Goal: Find specific page/section: Locate a particular part of the current website

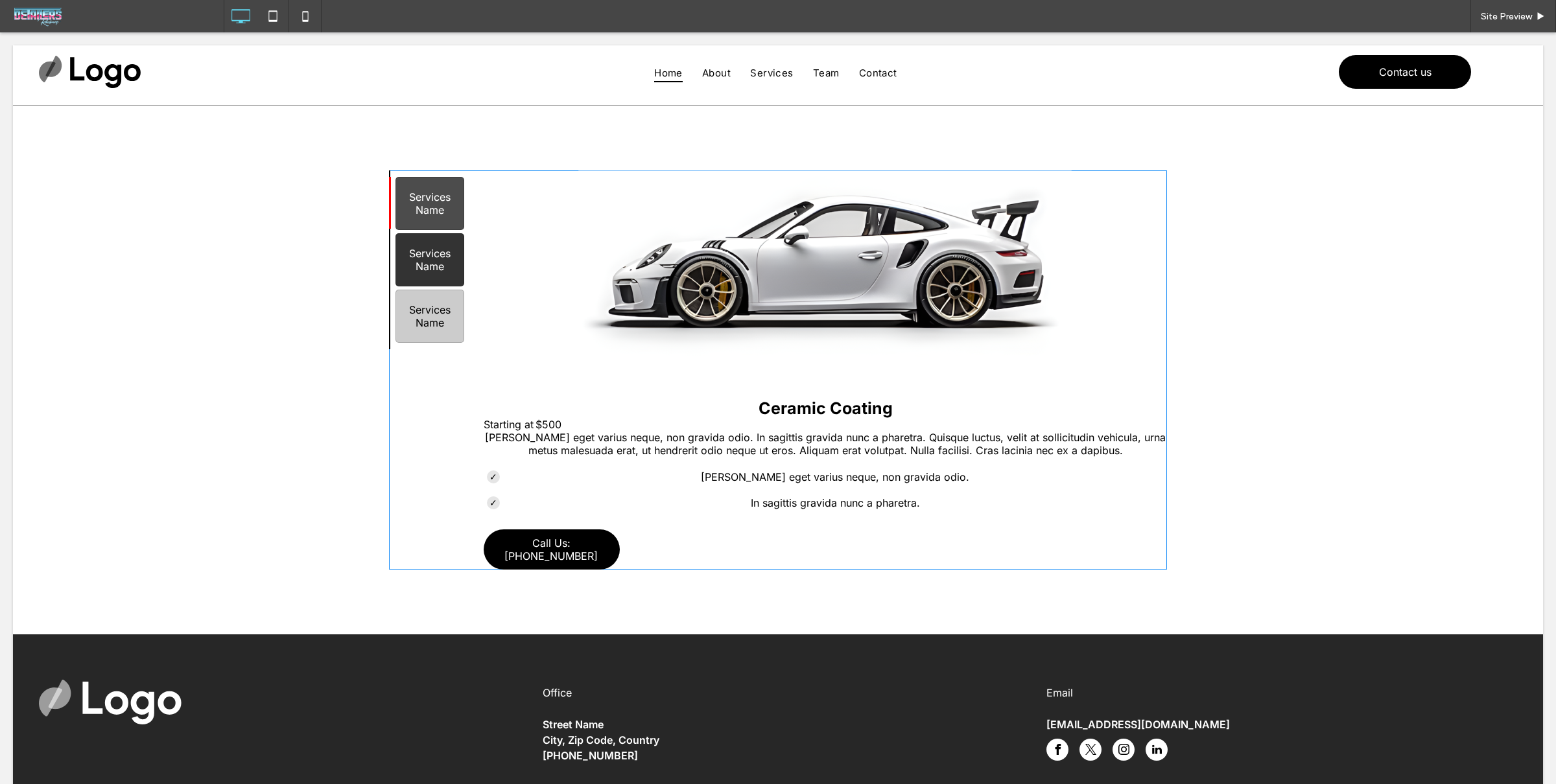
click at [421, 265] on span at bounding box center [778, 369] width 778 height 399
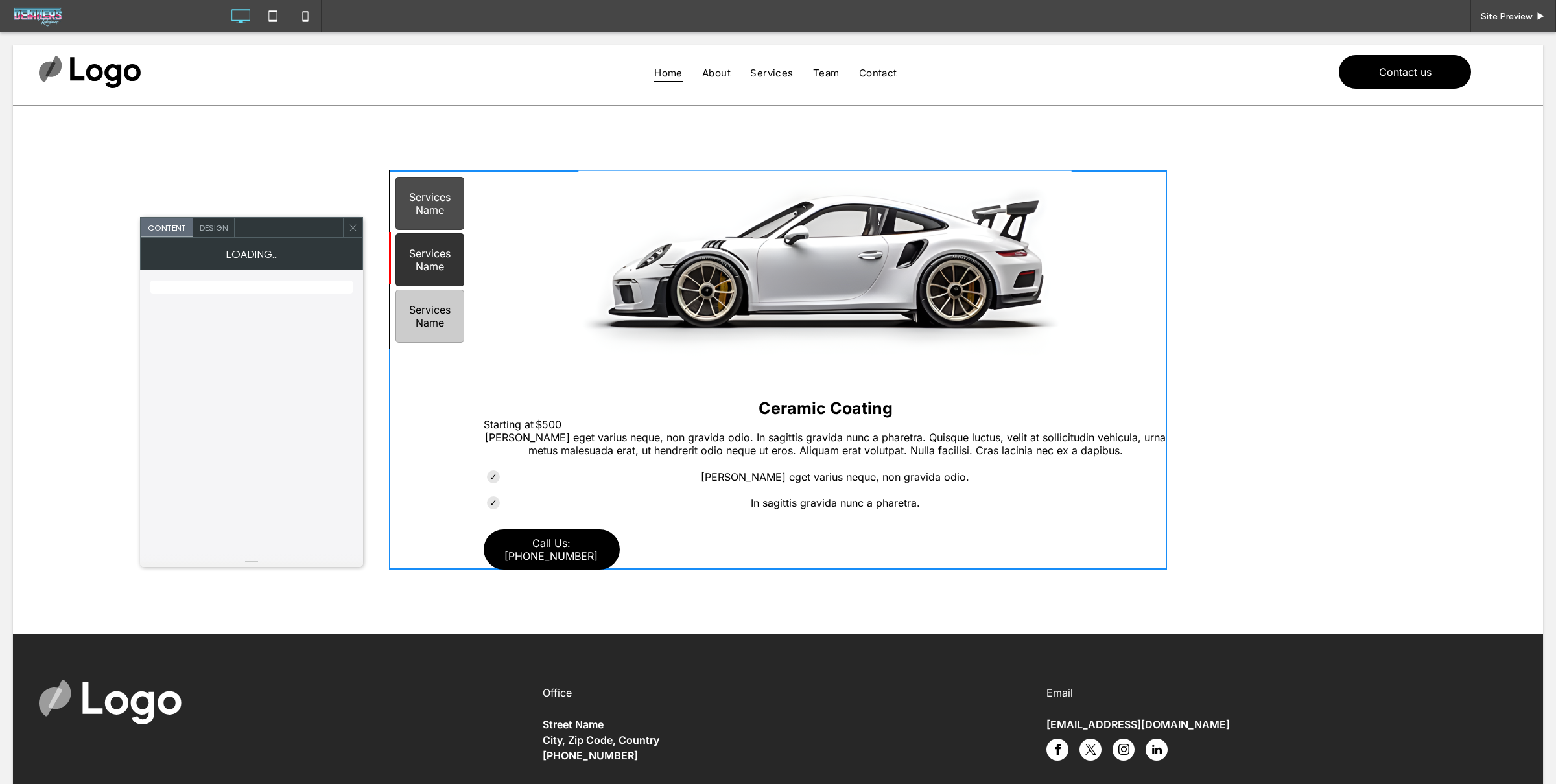
click at [426, 261] on div "Services Name" at bounding box center [430, 259] width 69 height 53
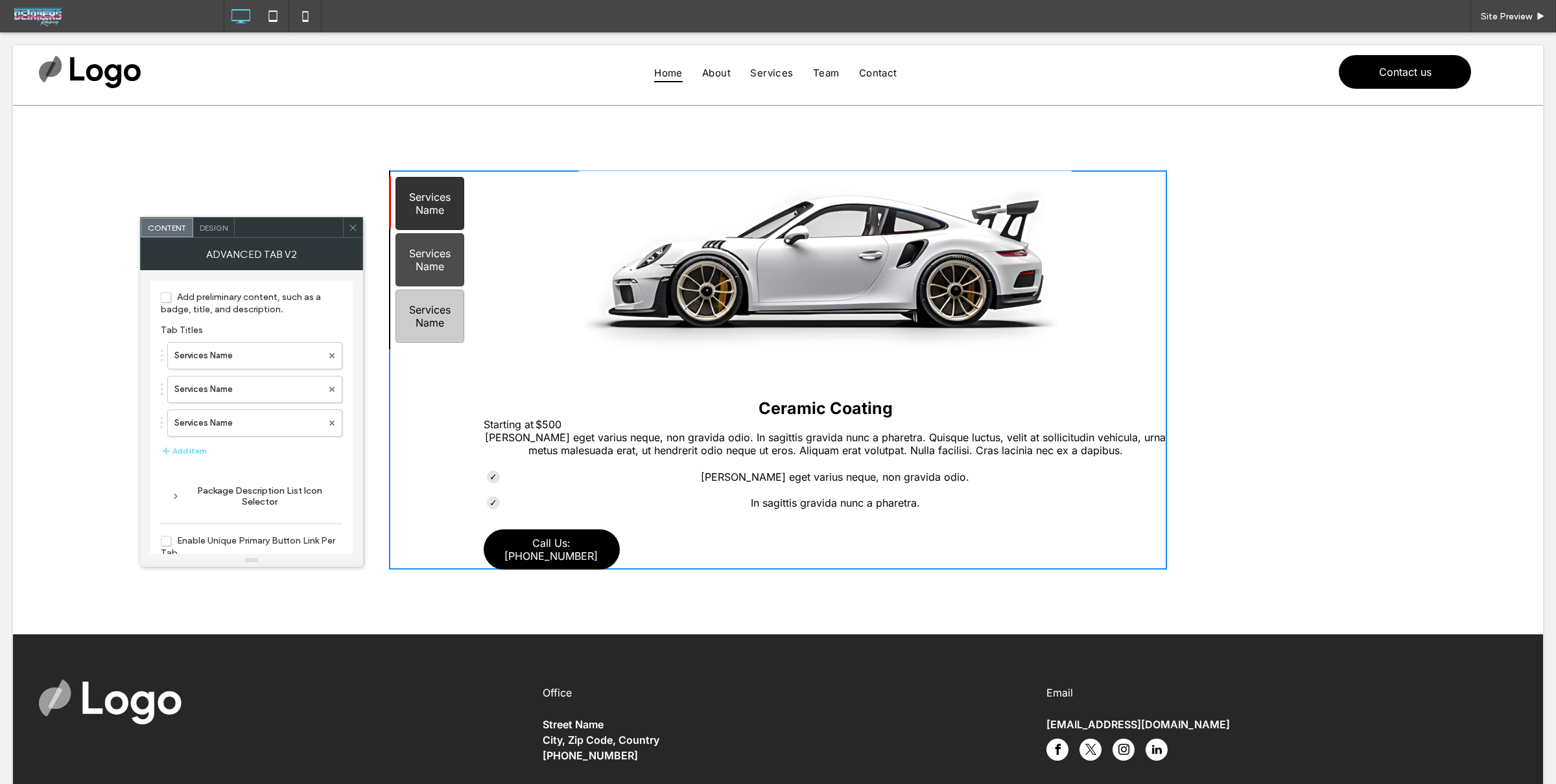
click at [440, 208] on div "Services Name" at bounding box center [430, 203] width 69 height 53
click at [285, 349] on label "Services Name" at bounding box center [248, 355] width 148 height 26
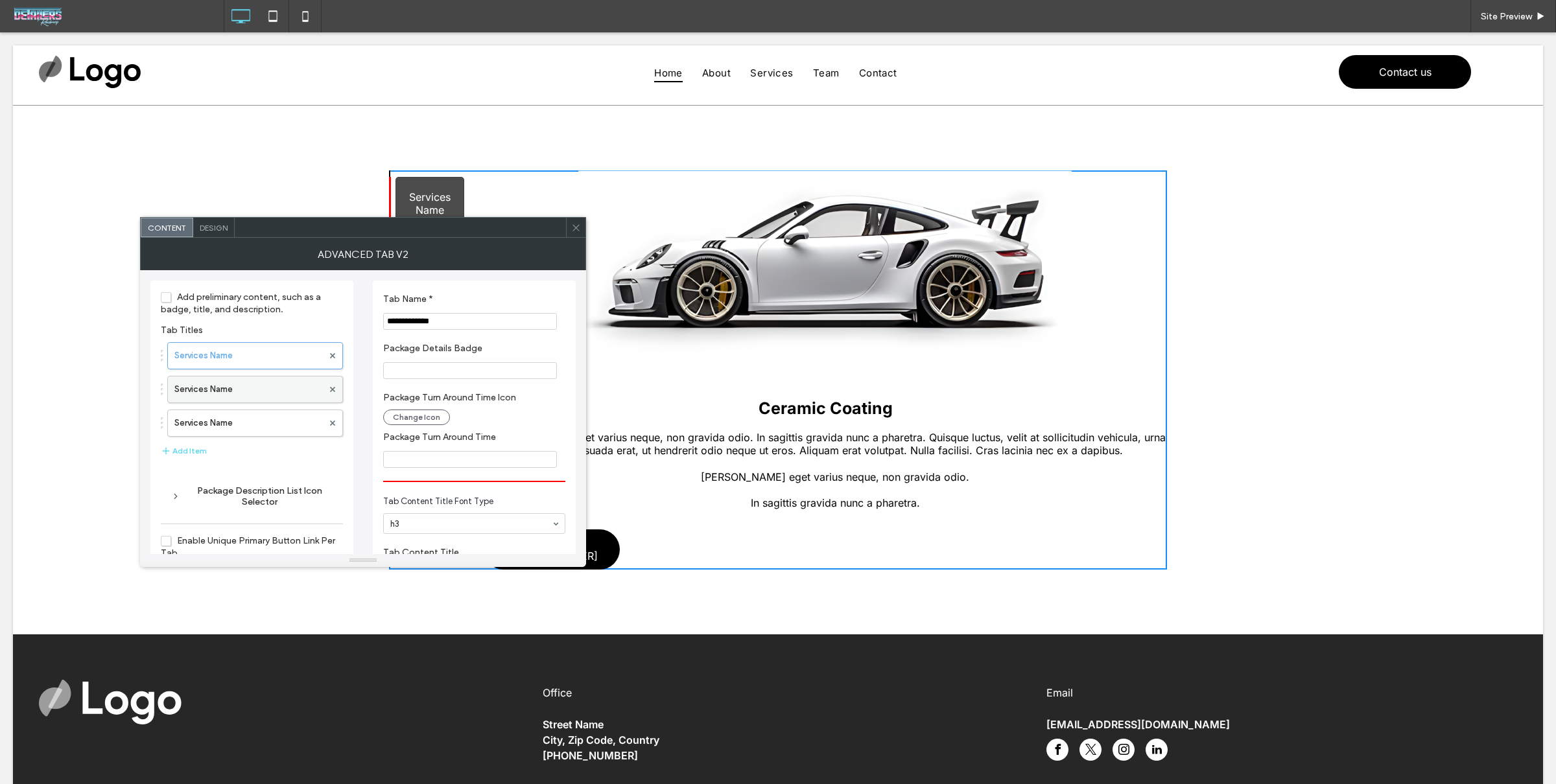
click at [271, 390] on label "Services Name" at bounding box center [248, 389] width 148 height 26
drag, startPoint x: 281, startPoint y: 366, endPoint x: 273, endPoint y: 375, distance: 12.0
click at [281, 366] on label "Services Name" at bounding box center [248, 355] width 148 height 26
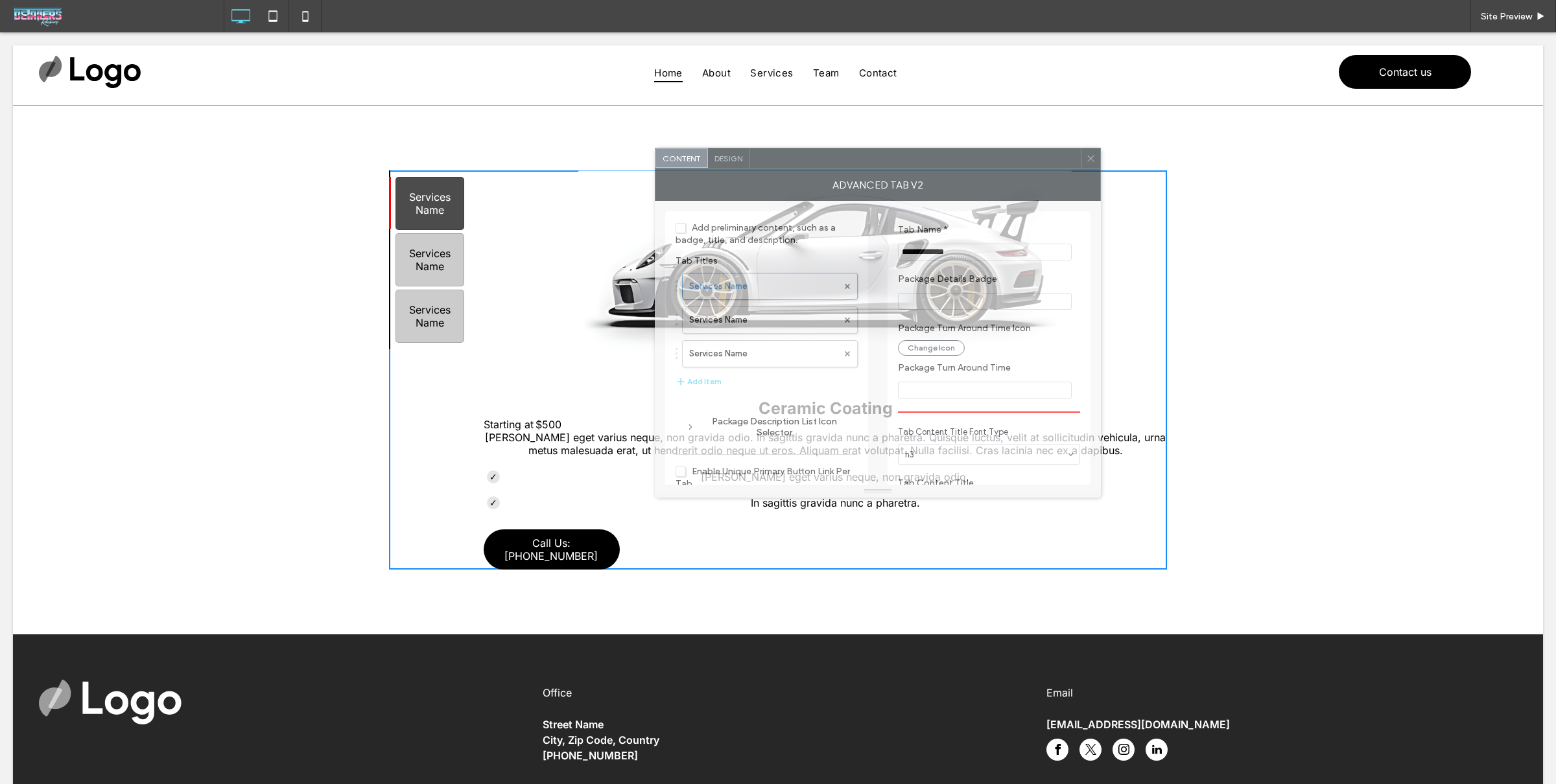
drag, startPoint x: 290, startPoint y: 230, endPoint x: 705, endPoint y: 249, distance: 415.4
click at [803, 162] on div at bounding box center [915, 157] width 331 height 20
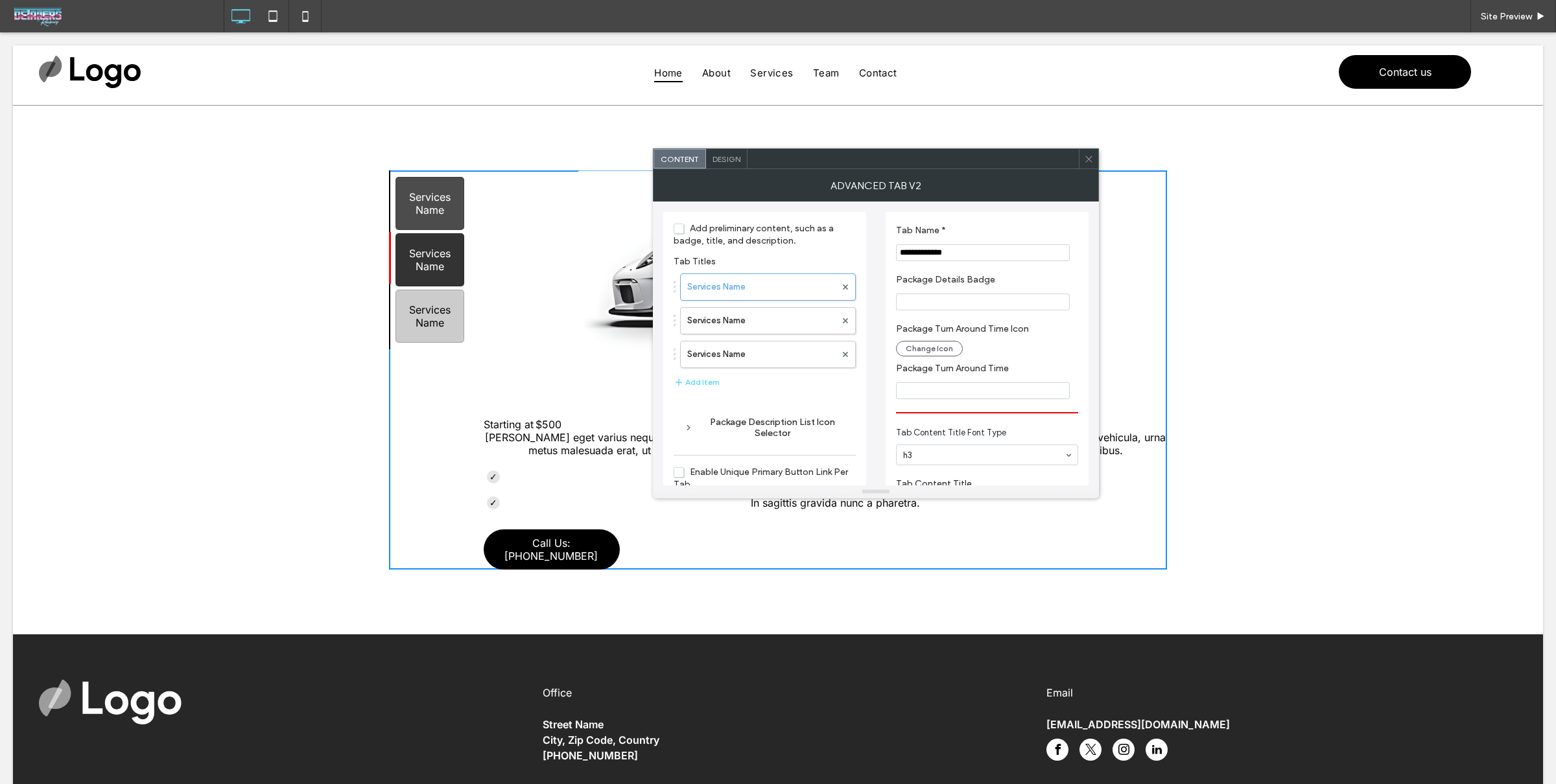
click at [441, 267] on div "Services Name" at bounding box center [430, 259] width 69 height 53
click at [434, 293] on div "Services Name" at bounding box center [430, 316] width 69 height 53
click at [437, 245] on div "Services Name" at bounding box center [430, 259] width 69 height 53
click at [436, 213] on div "Services Name" at bounding box center [430, 203] width 69 height 53
click at [435, 250] on div "Services Name" at bounding box center [430, 259] width 69 height 53
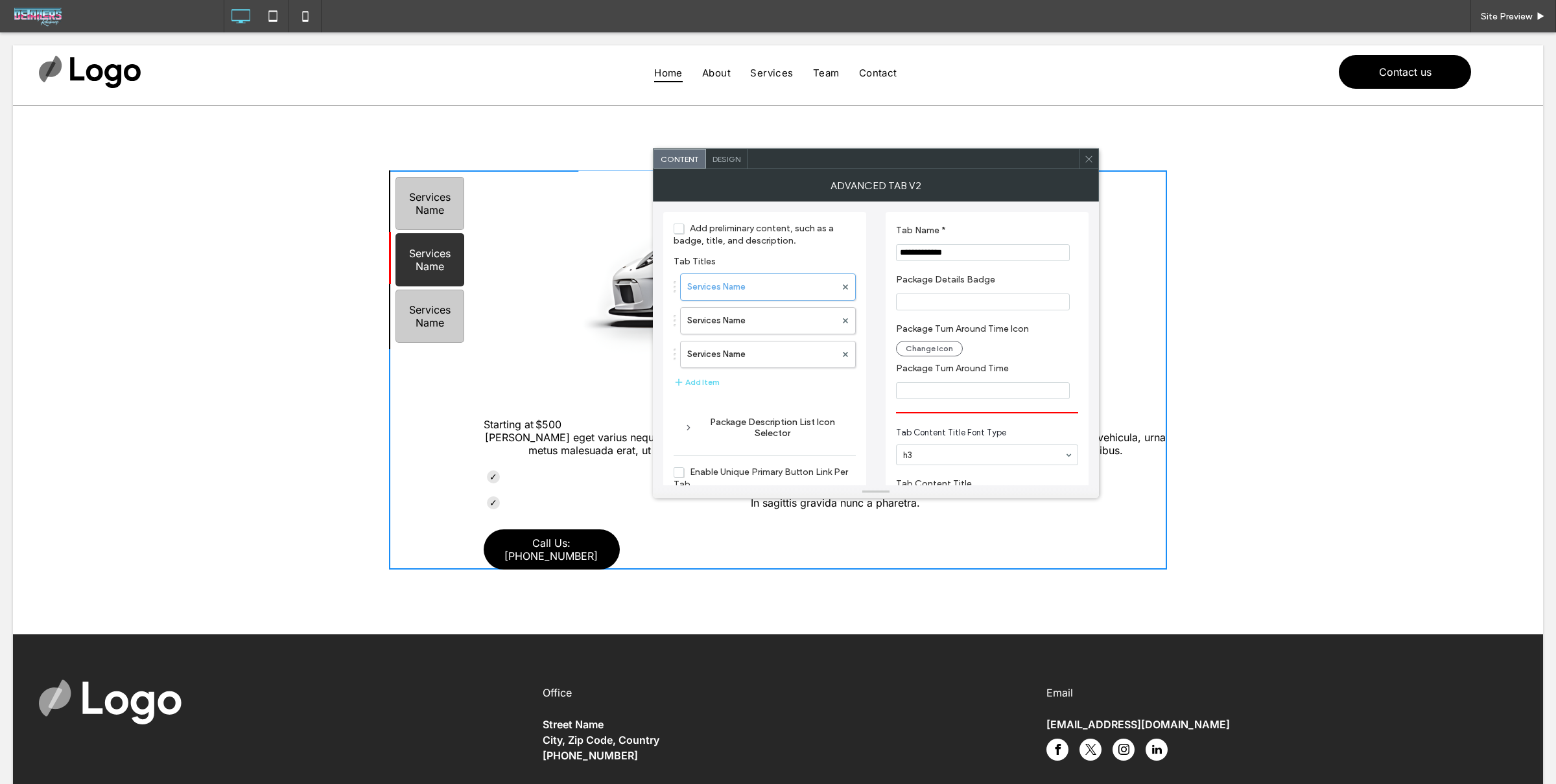
click at [432, 275] on div "Services Name" at bounding box center [430, 259] width 69 height 53
drag, startPoint x: 429, startPoint y: 304, endPoint x: 436, endPoint y: 253, distance: 51.5
click at [429, 304] on div "Services Name" at bounding box center [430, 316] width 69 height 53
drag, startPoint x: 435, startPoint y: 246, endPoint x: 440, endPoint y: 209, distance: 37.3
click at [435, 246] on div "Services Name" at bounding box center [430, 259] width 69 height 53
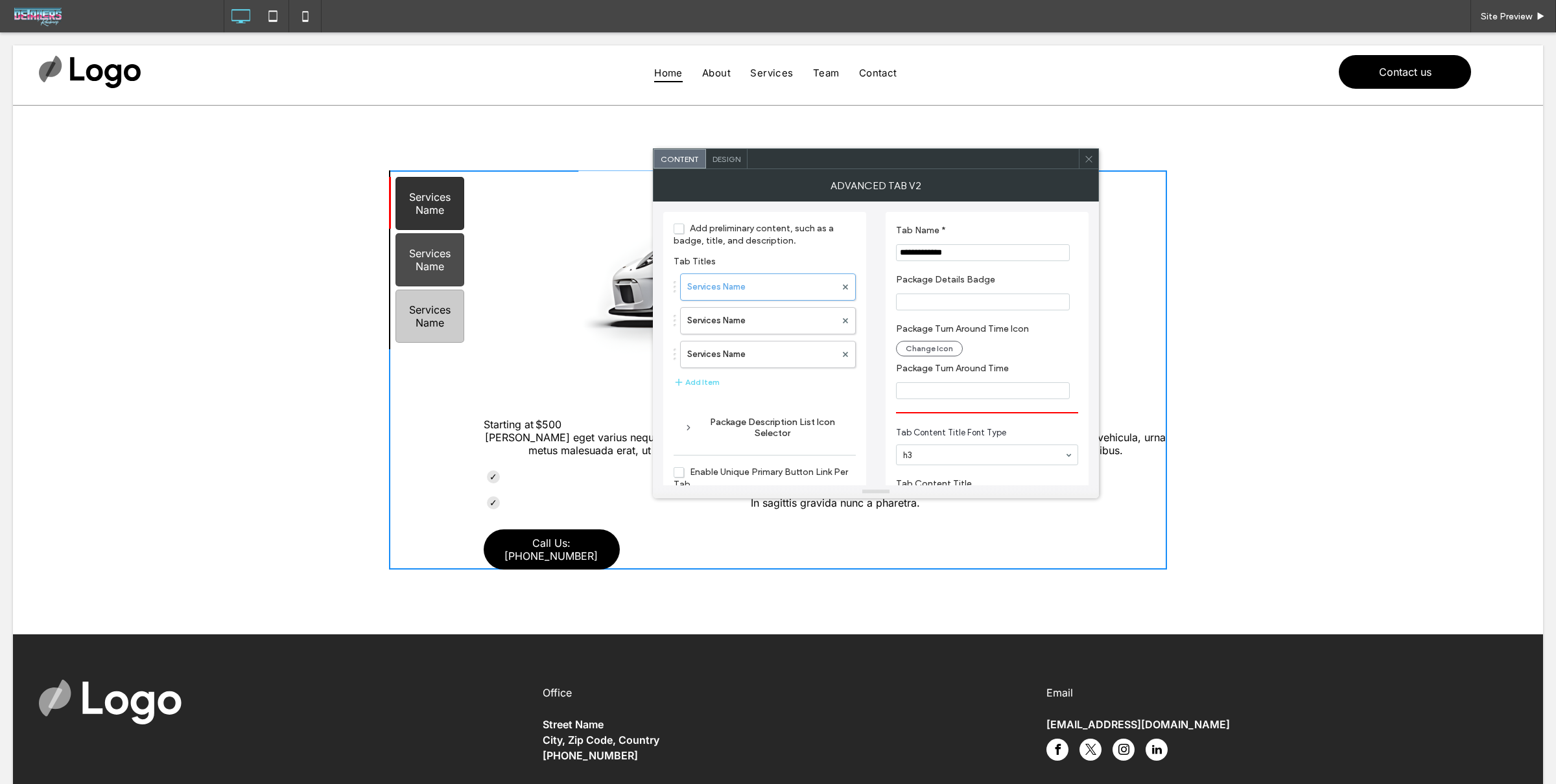
drag, startPoint x: 441, startPoint y: 201, endPoint x: 443, endPoint y: 217, distance: 16.1
click at [441, 202] on div "Services Name" at bounding box center [430, 203] width 69 height 53
click at [451, 230] on div "Services Name Services Name Services Name" at bounding box center [430, 259] width 82 height 179
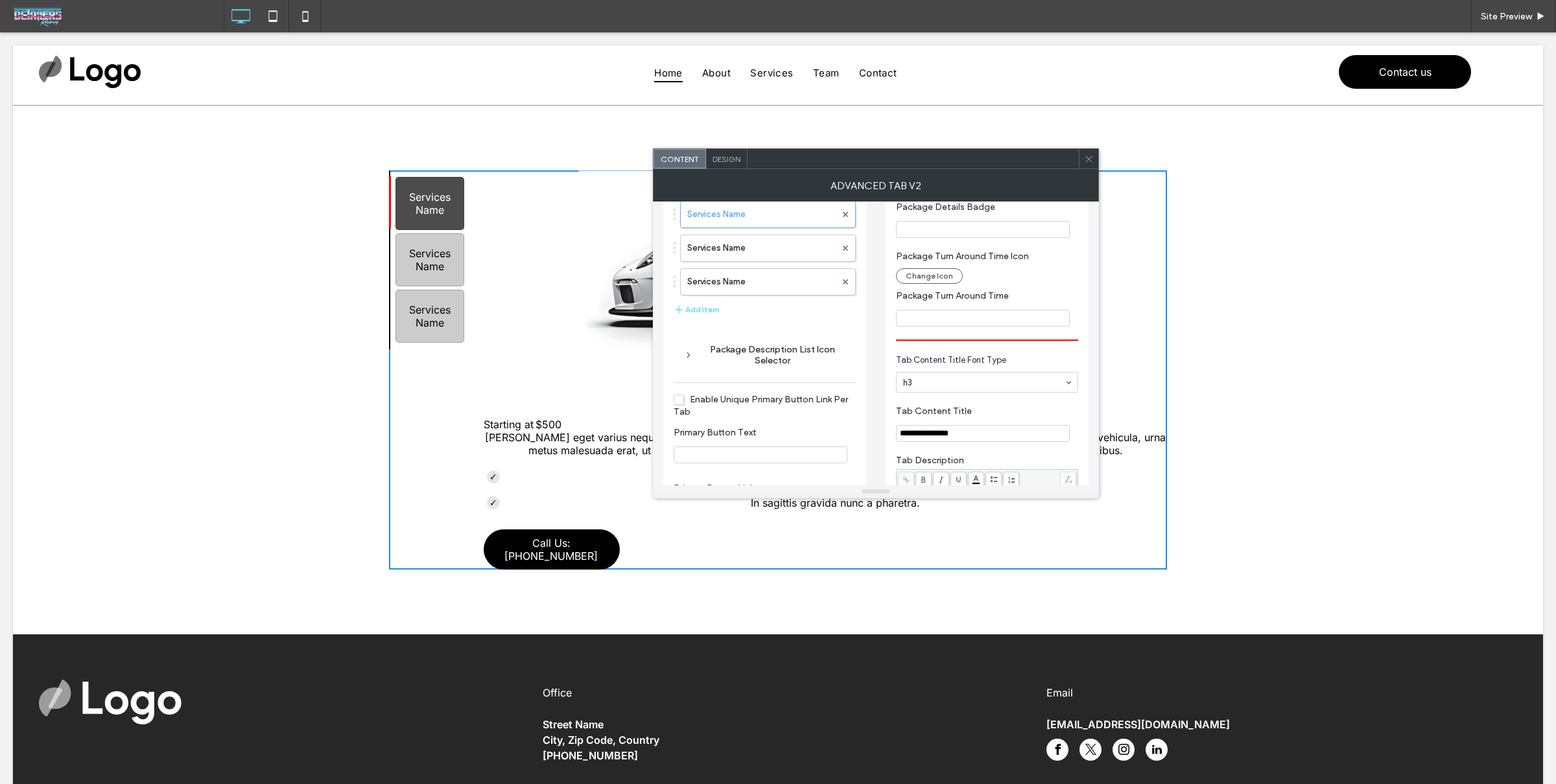
click at [1091, 151] on span at bounding box center [1088, 158] width 9 height 20
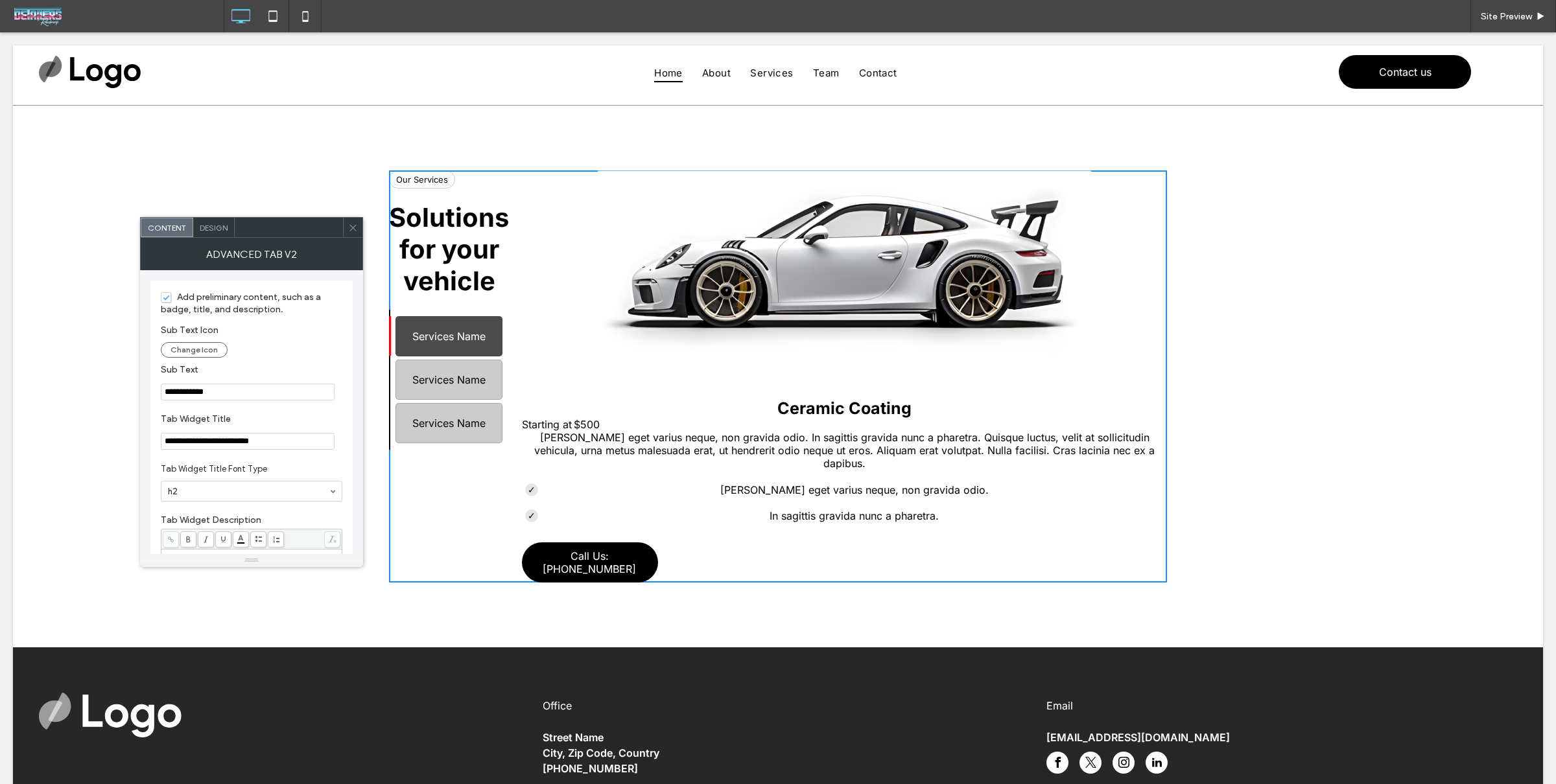
click at [215, 226] on span "Design" at bounding box center [214, 227] width 28 height 9
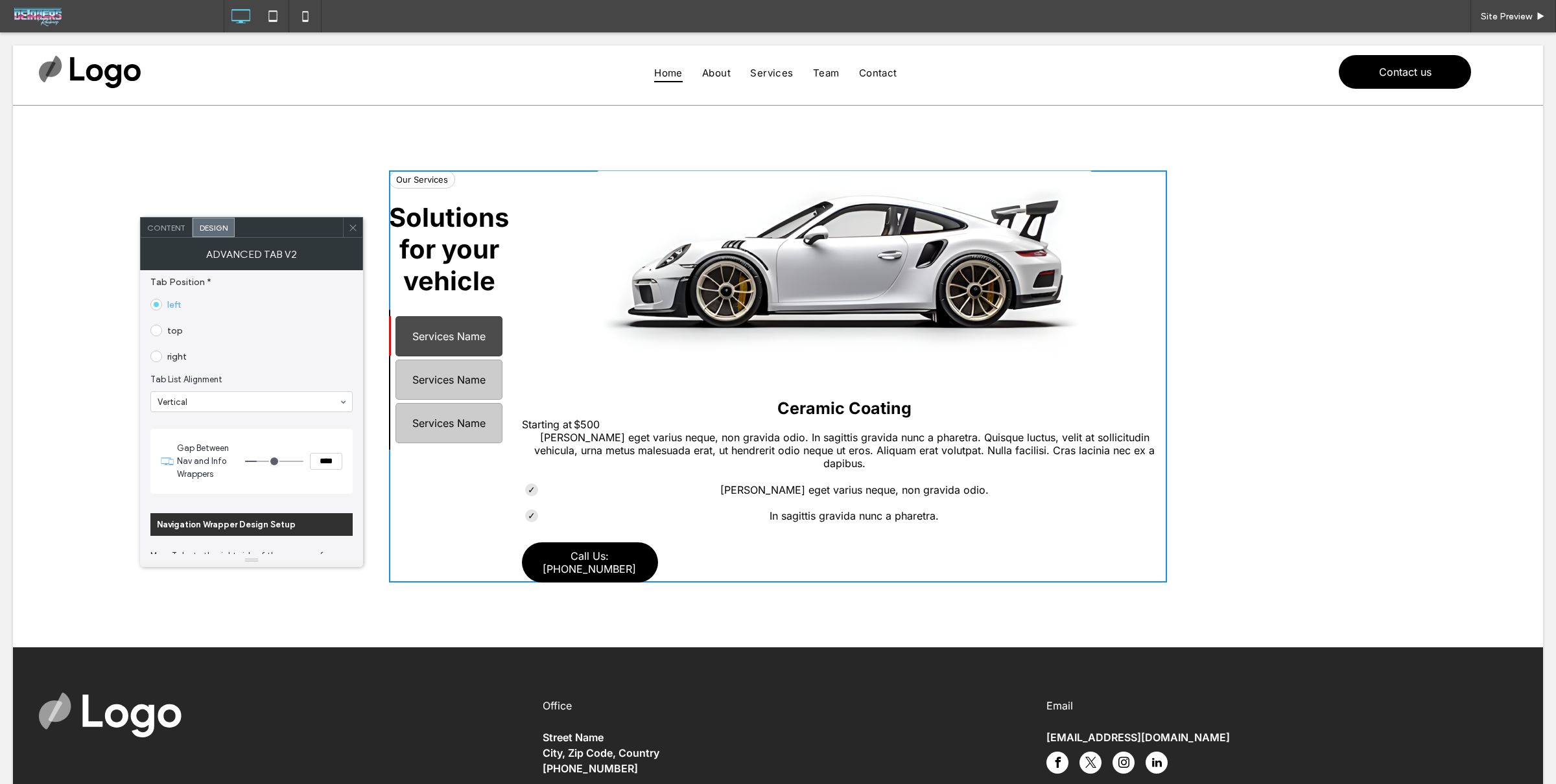
click at [162, 332] on label "top" at bounding box center [167, 331] width 32 height 12
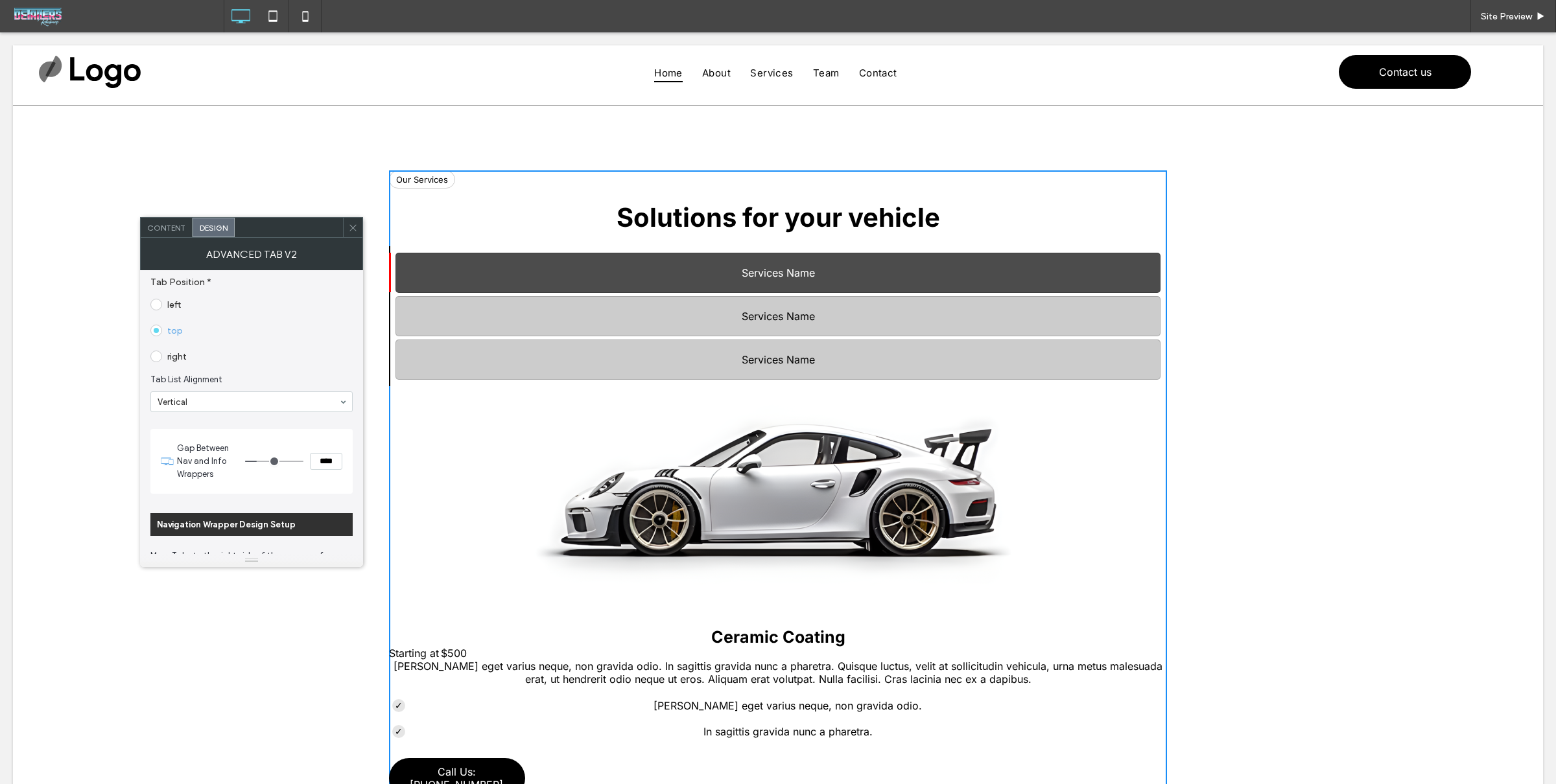
click at [157, 359] on span at bounding box center [157, 356] width 12 height 12
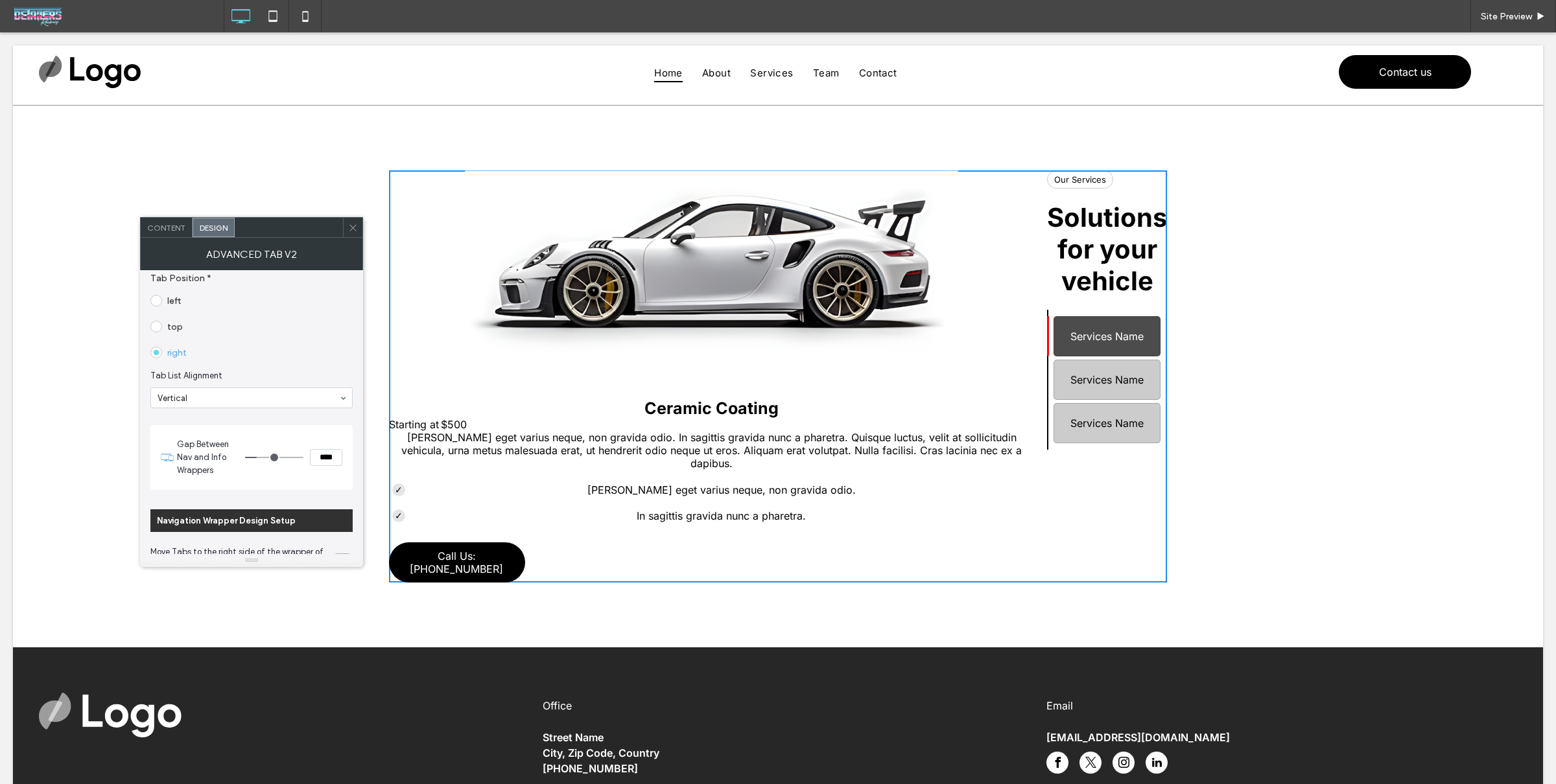
click at [160, 296] on span at bounding box center [157, 301] width 12 height 12
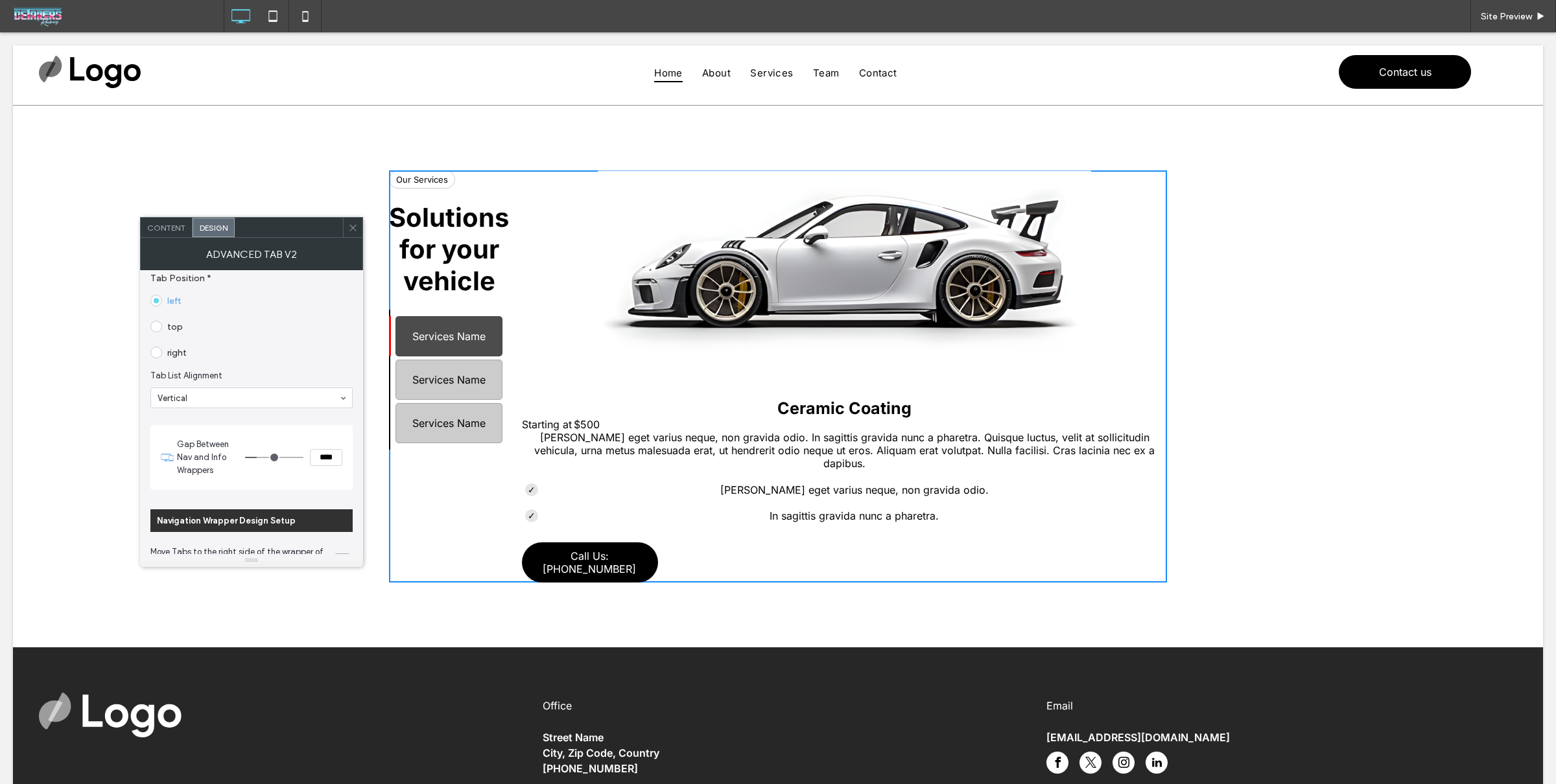
click at [361, 231] on div at bounding box center [352, 227] width 20 height 20
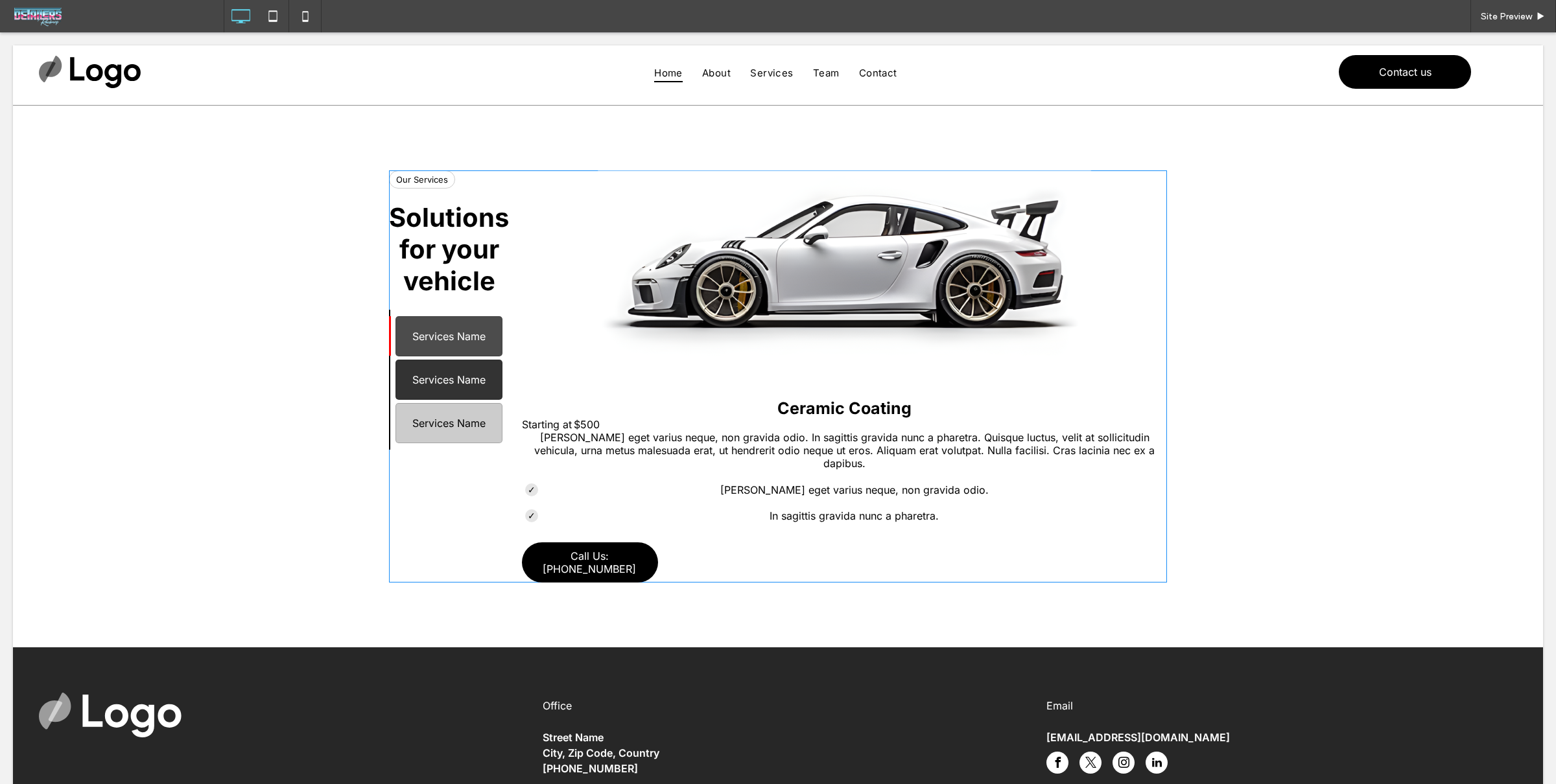
click at [475, 371] on span at bounding box center [778, 376] width 778 height 412
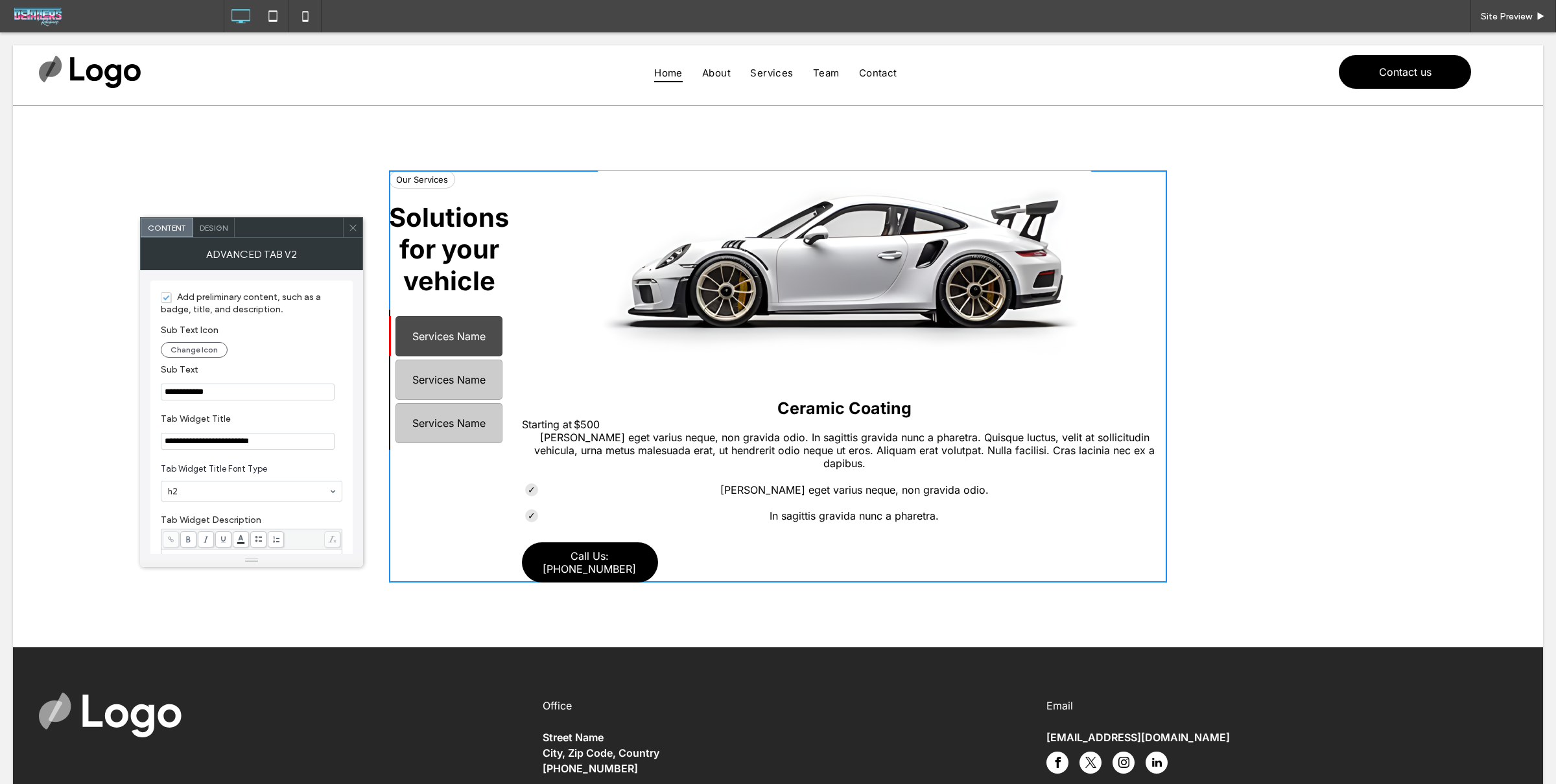
click at [351, 224] on use at bounding box center [353, 228] width 7 height 7
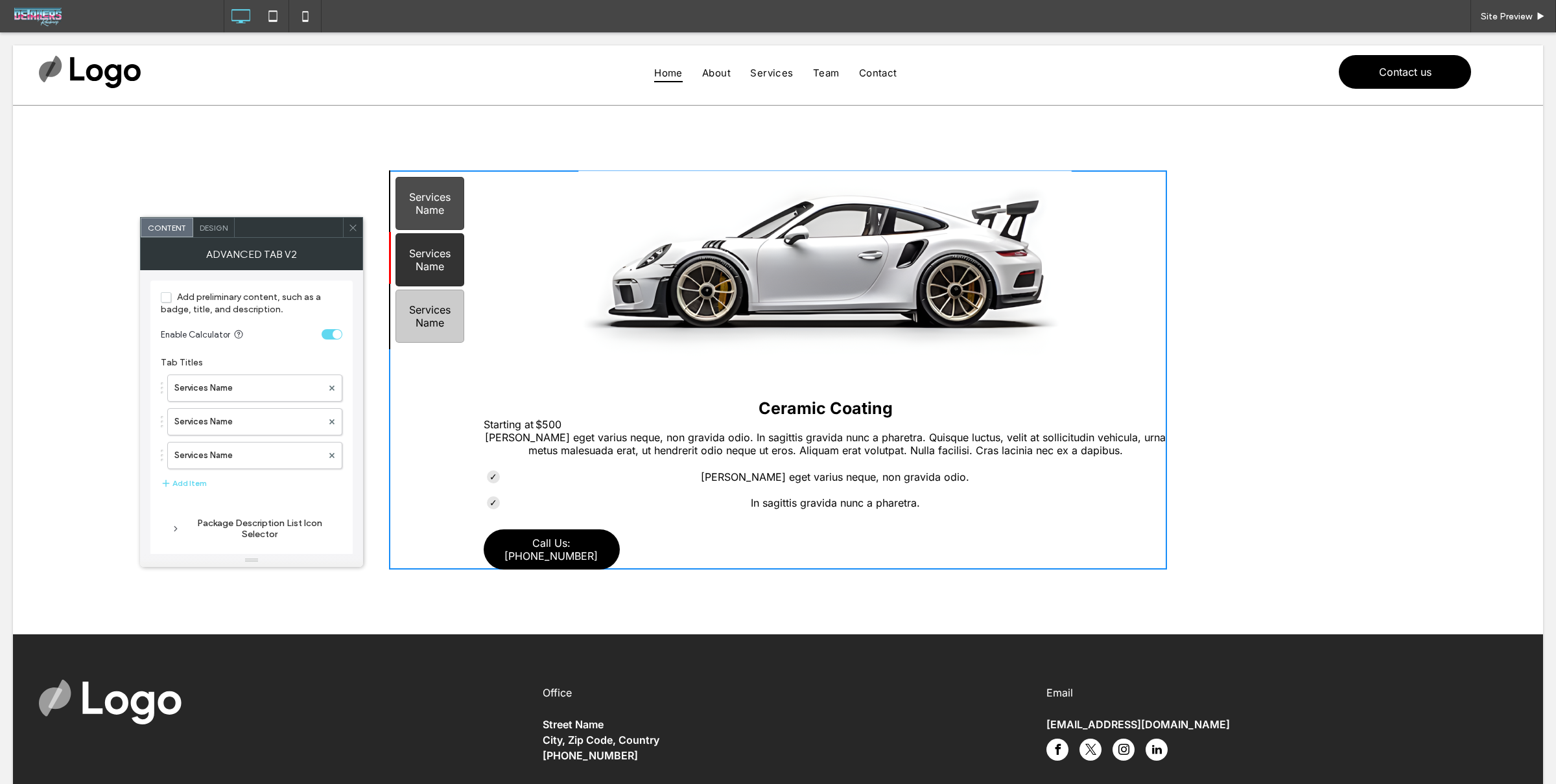
click at [424, 260] on div "Services Name" at bounding box center [430, 259] width 69 height 53
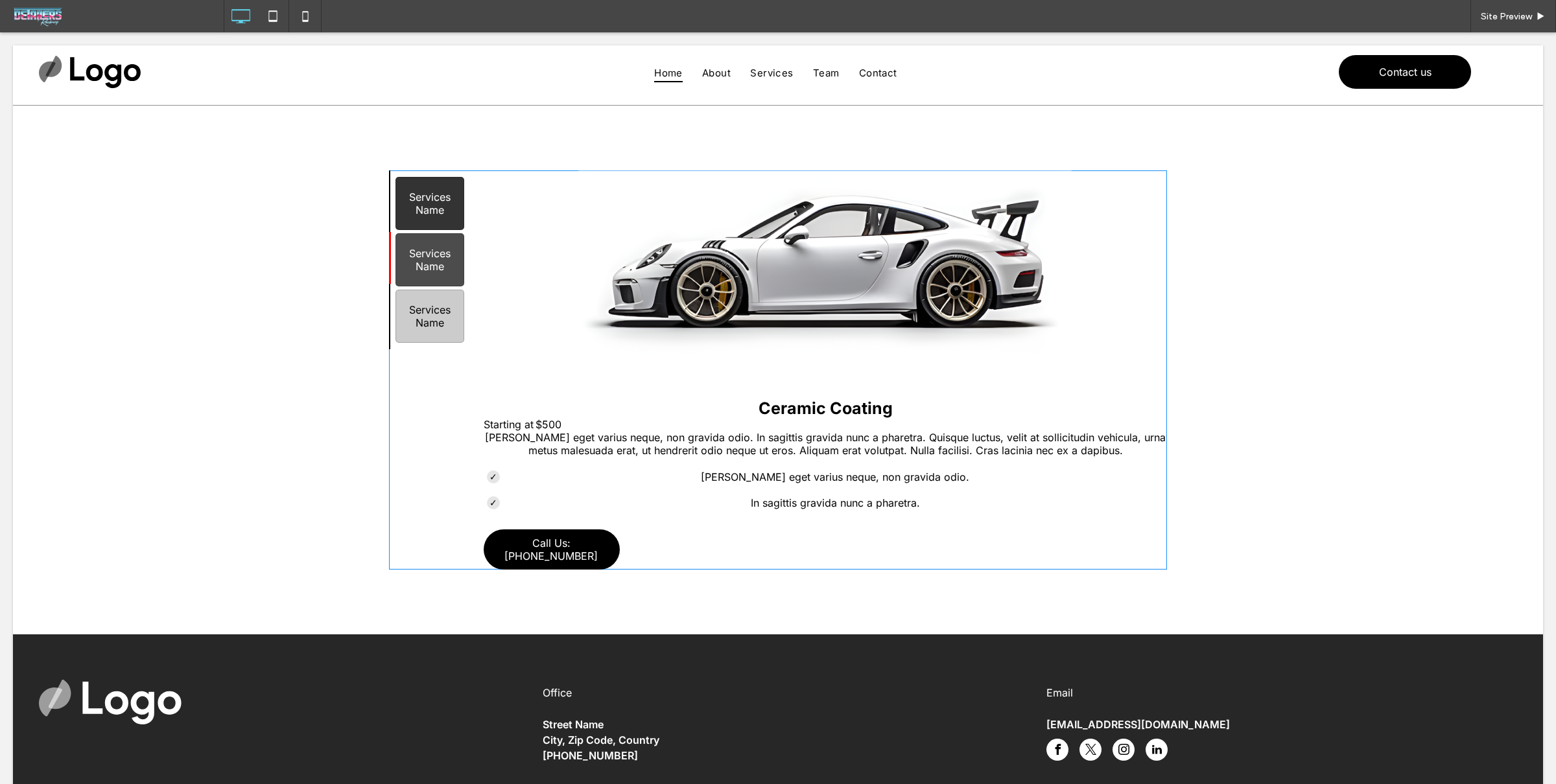
click at [440, 207] on span at bounding box center [778, 369] width 778 height 399
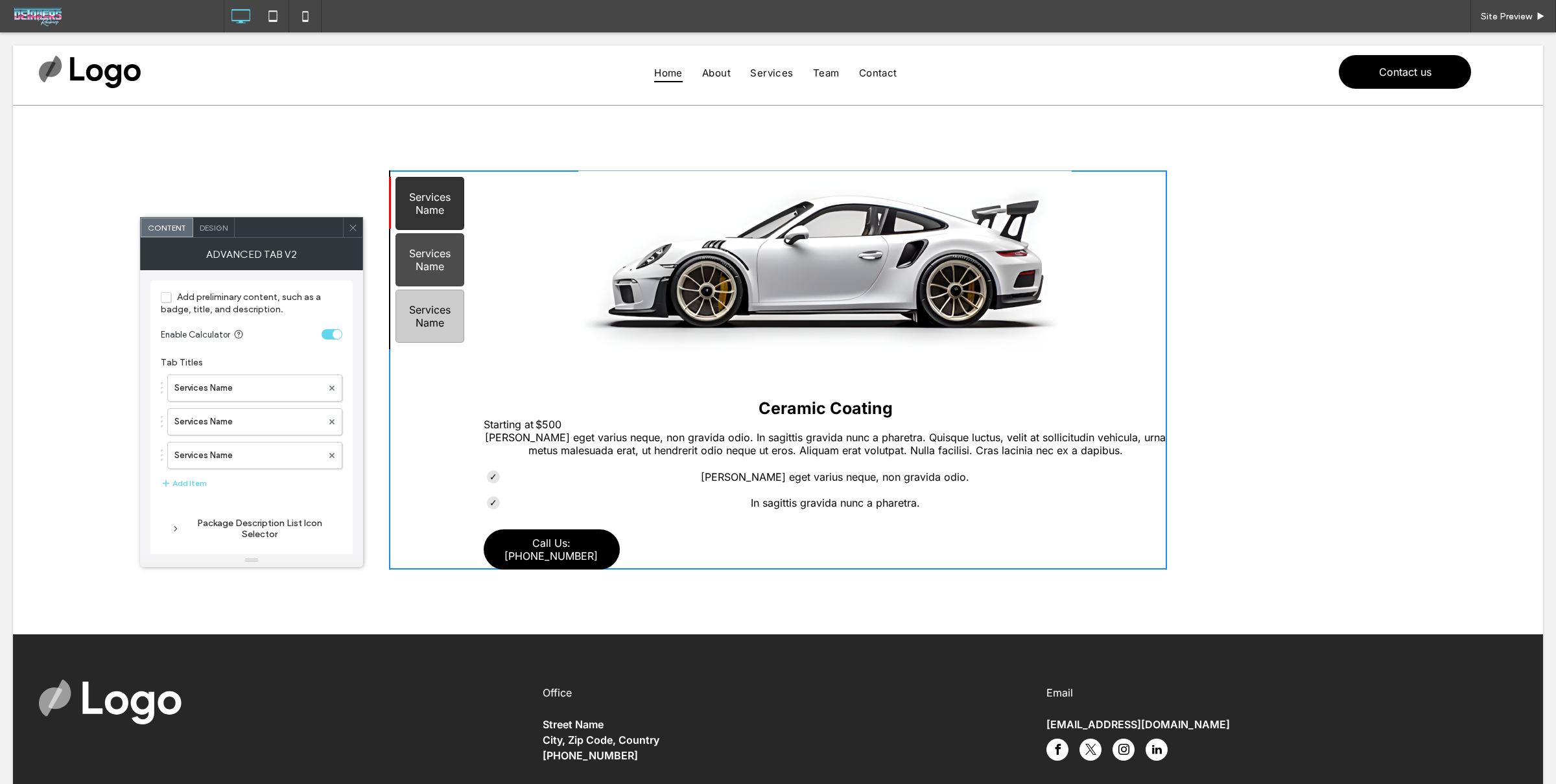
click at [437, 207] on div "Services Name" at bounding box center [430, 203] width 69 height 53
click at [355, 226] on icon at bounding box center [352, 227] width 9 height 9
